Goal: Find specific page/section: Find specific page/section

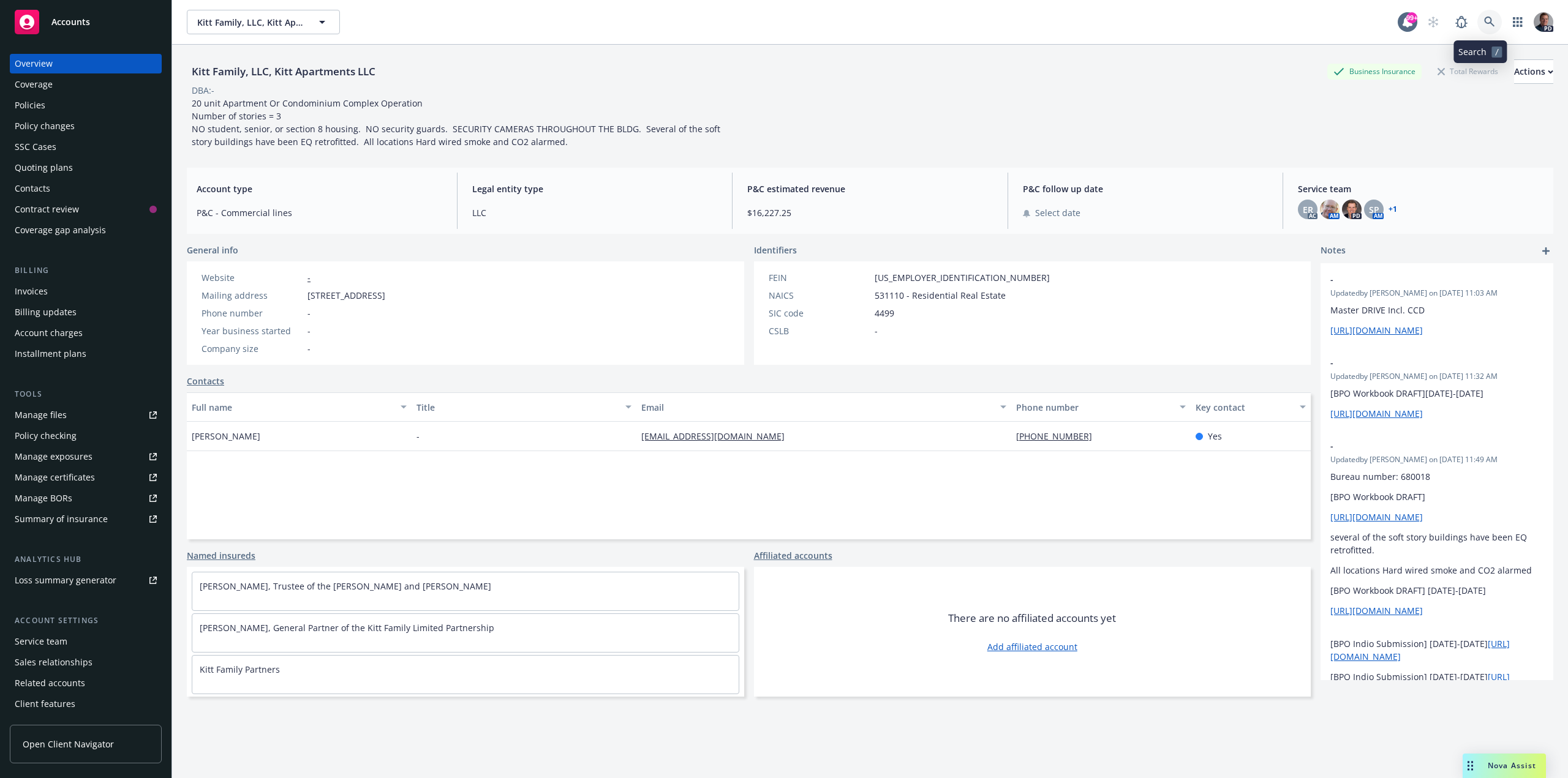
click at [1484, 22] on icon at bounding box center [1490, 23] width 11 height 11
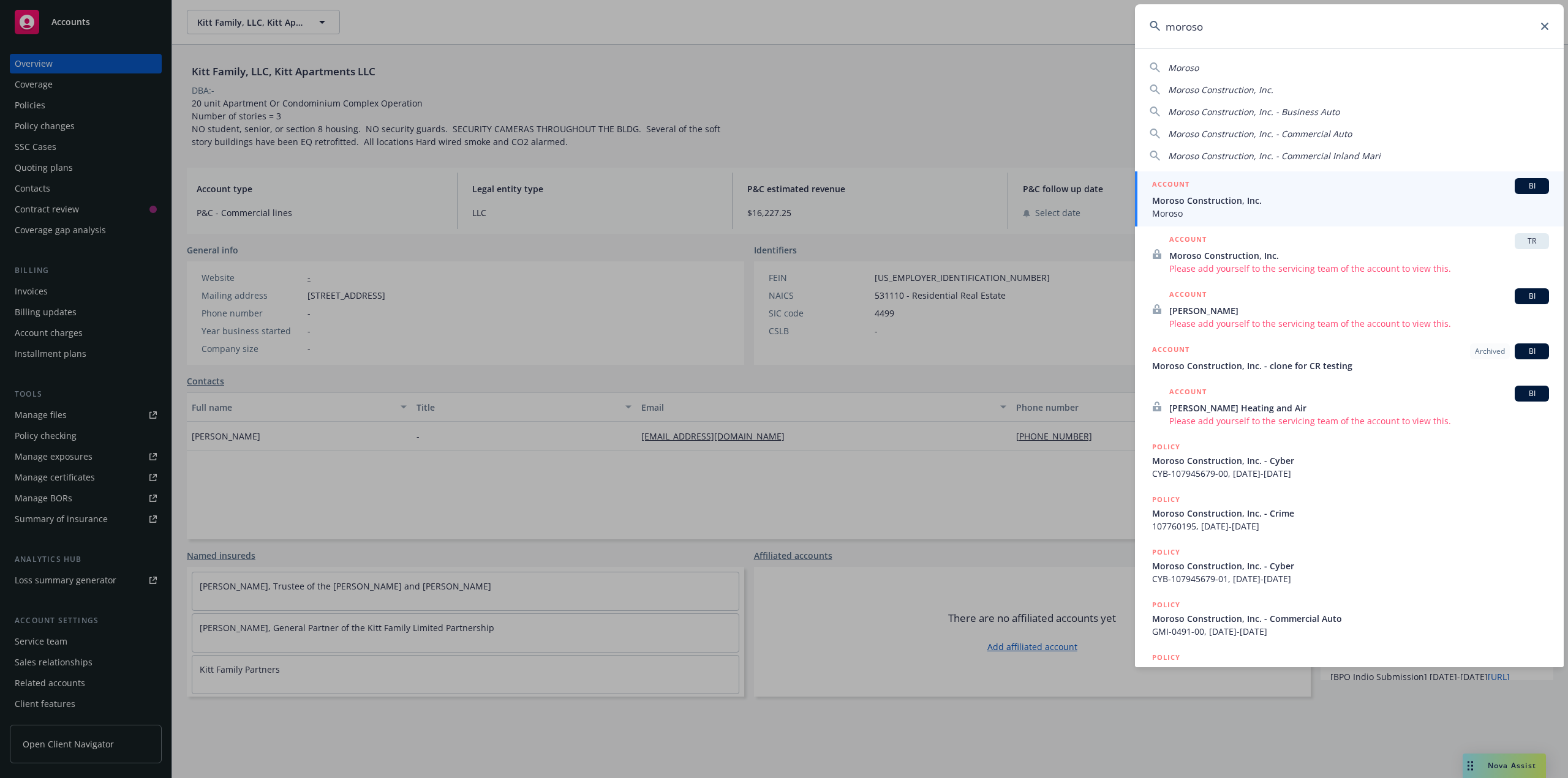
type input "moroso"
click at [1545, 24] on icon at bounding box center [1544, 26] width 8 height 8
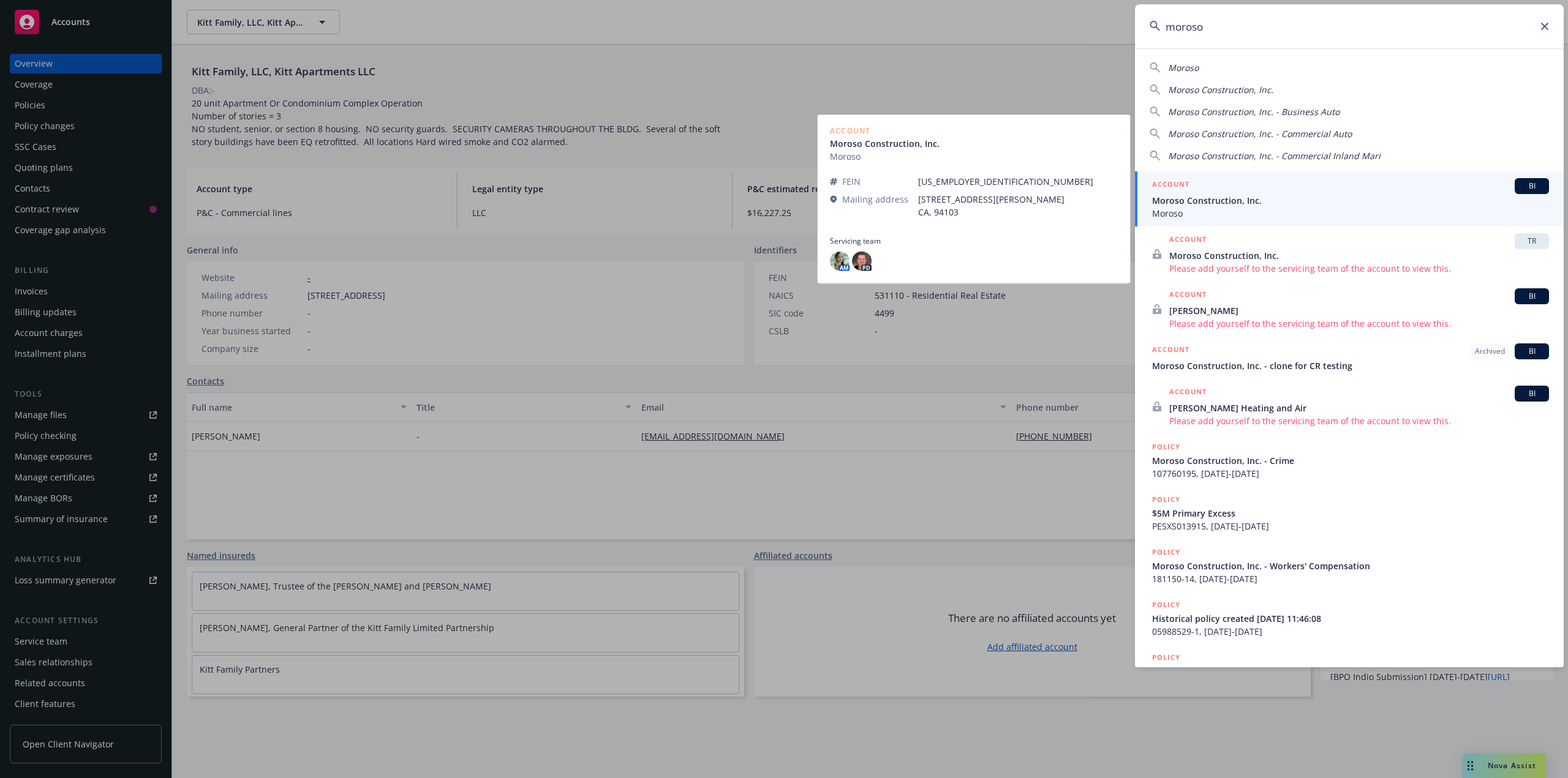
type input "moroso"
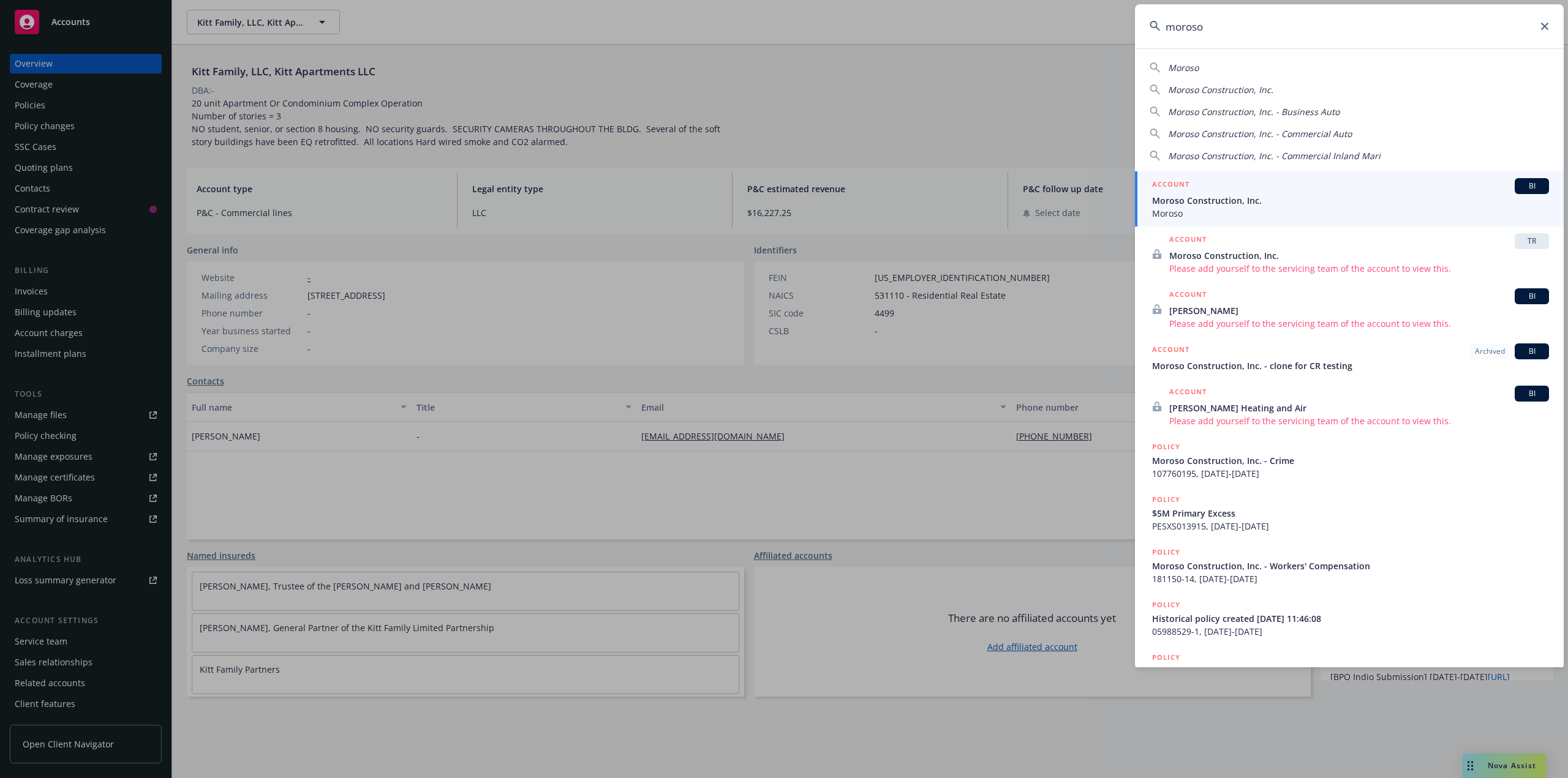
click at [1260, 203] on span "Moroso Construction, Inc." at bounding box center [1351, 201] width 397 height 13
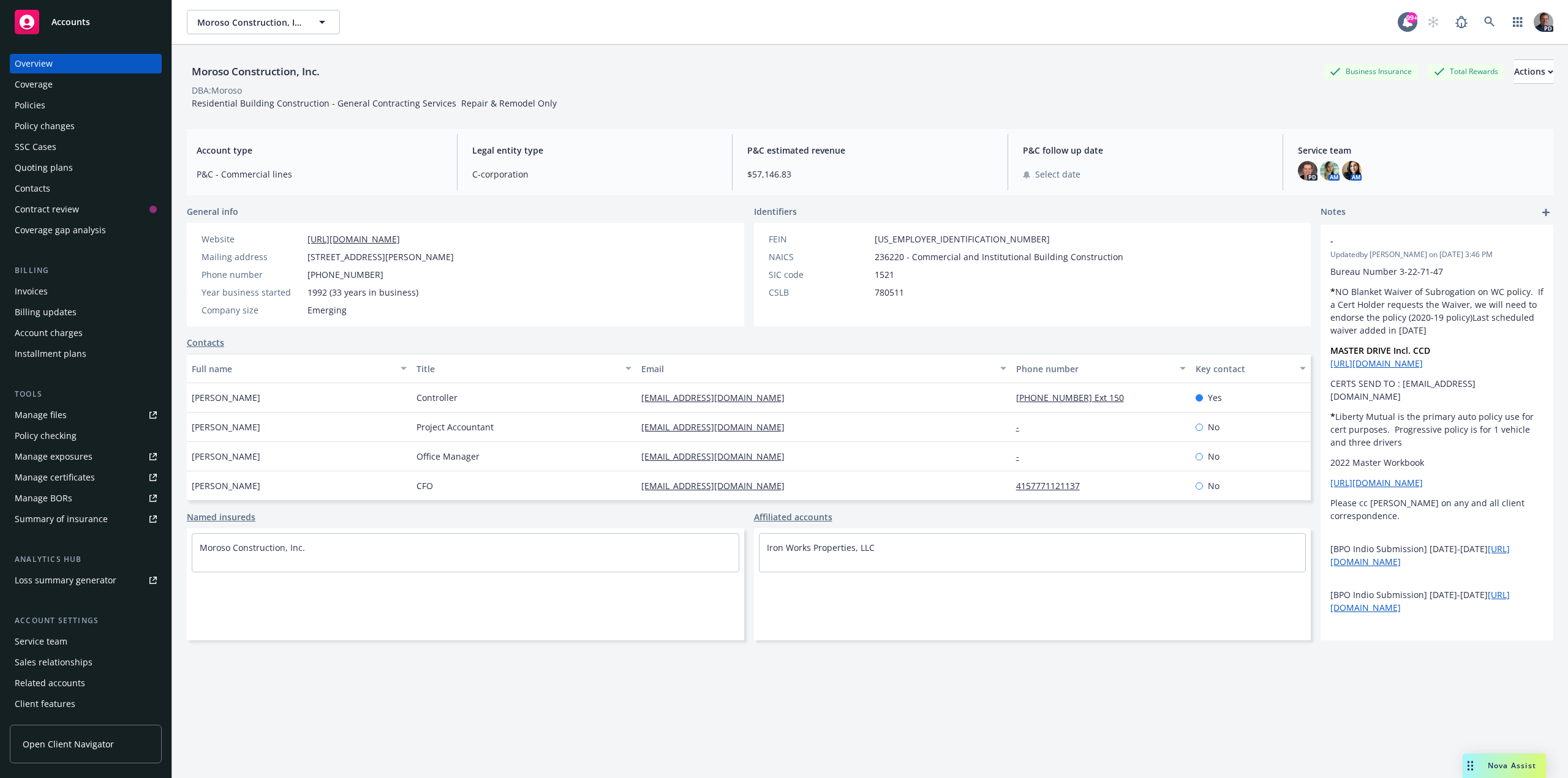
click at [55, 102] on div "Policies" at bounding box center [86, 105] width 142 height 20
